Goal: Information Seeking & Learning: Find specific fact

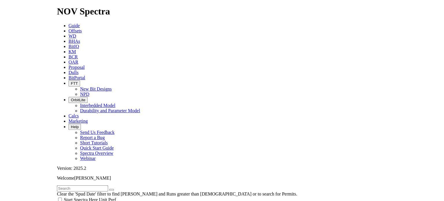
scroll to position [289, 0]
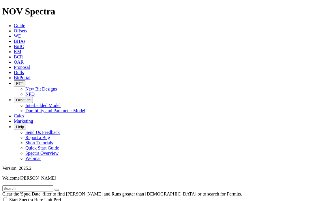
click at [47, 185] on input "text" at bounding box center [27, 188] width 51 height 6
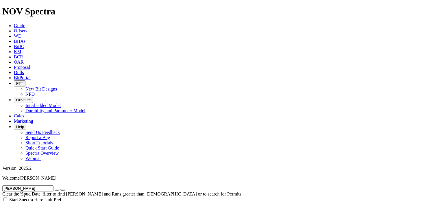
scroll to position [462, 0]
type input "arick"
